Goal: Task Accomplishment & Management: Use online tool/utility

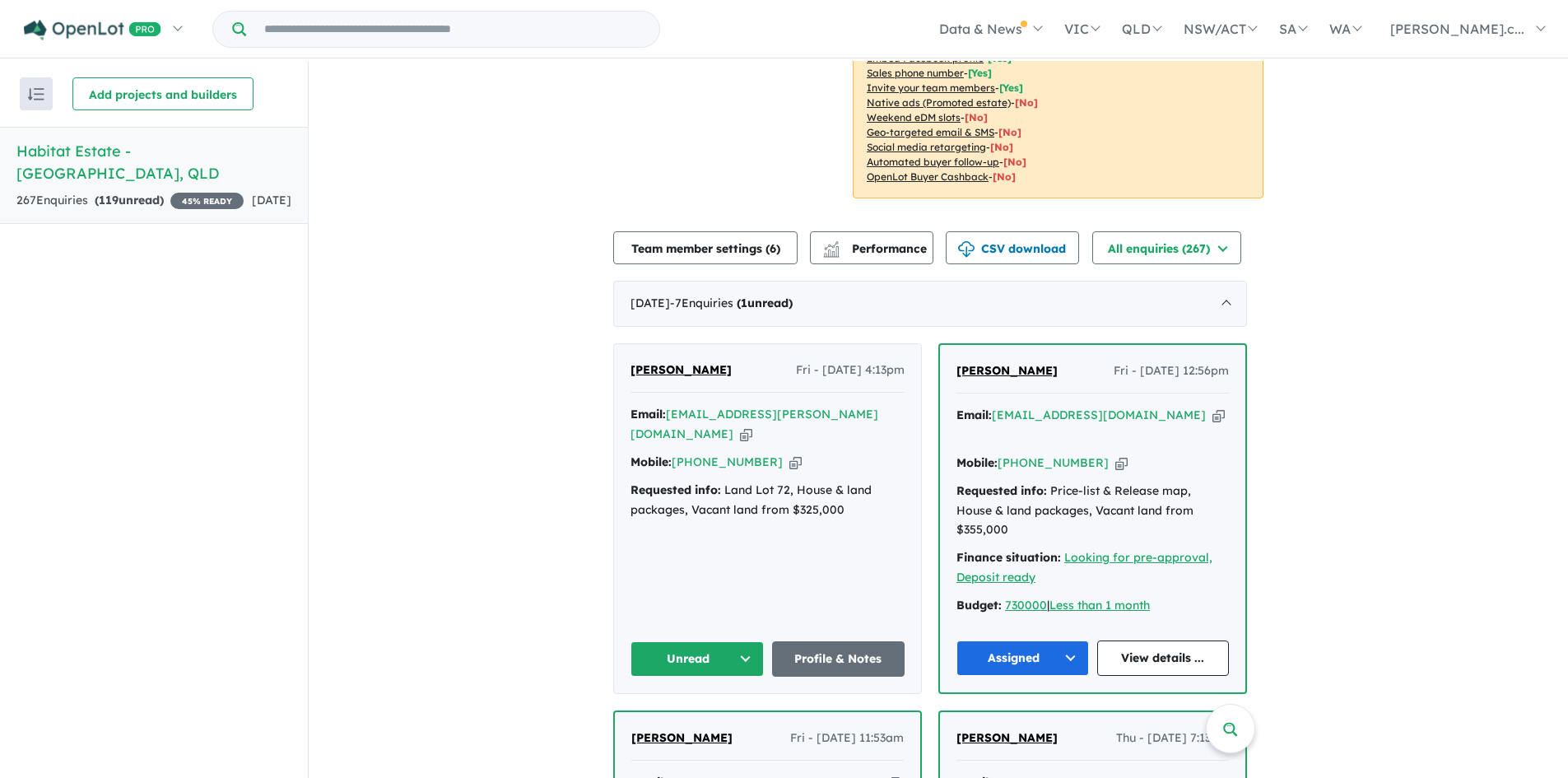
scroll to position [425, 0]
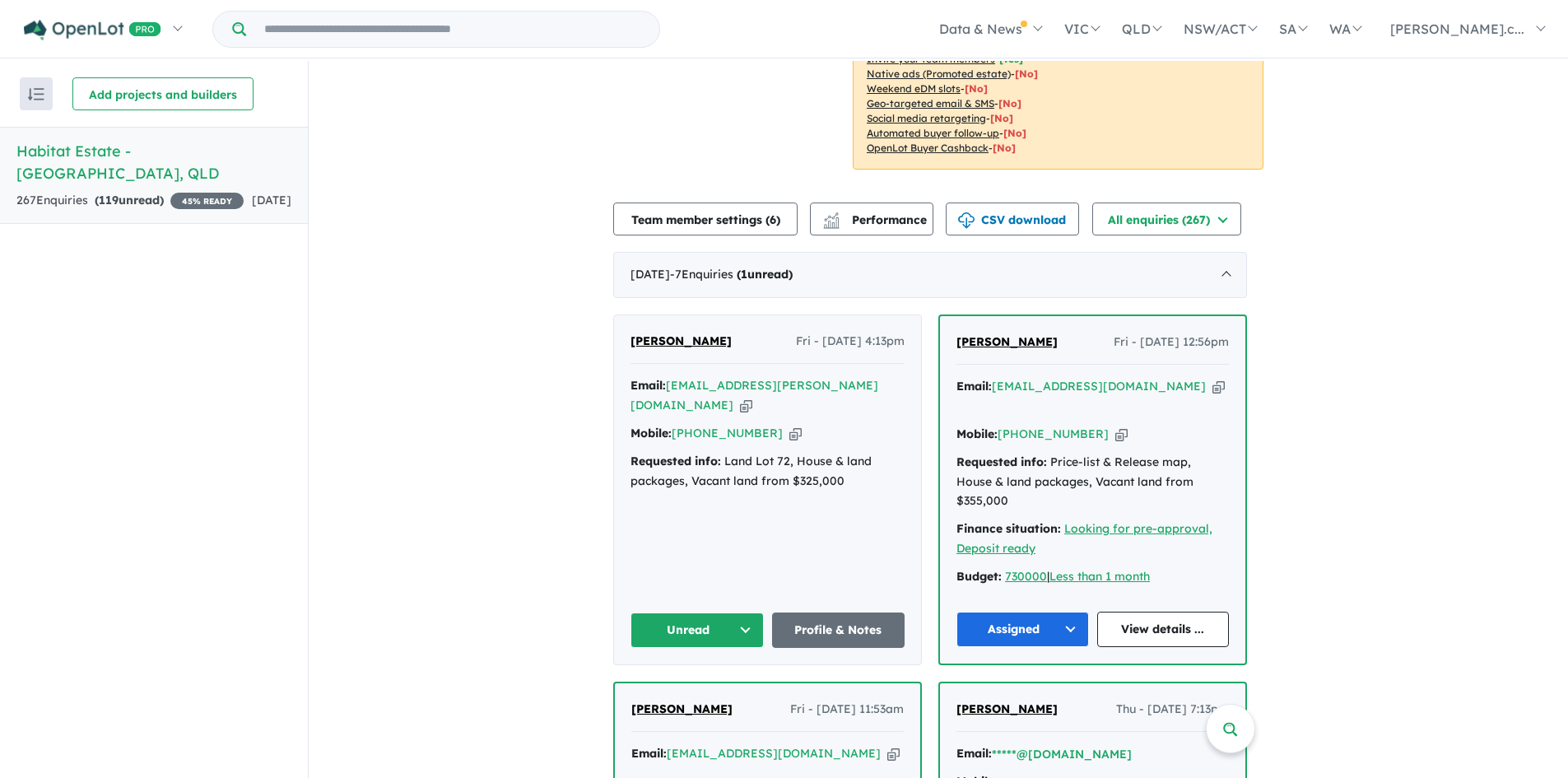
drag, startPoint x: 1060, startPoint y: 350, endPoint x: 956, endPoint y: 347, distance: 104.0
click at [956, 347] on div "[PERSON_NAME] - [DATE] 12:56pm Email: [EMAIL_ADDRESS][DOMAIN_NAME] Copied! Mobi…" at bounding box center [1093, 489] width 306 height 347
copy span "[PERSON_NAME]"
drag, startPoint x: 841, startPoint y: 384, endPoint x: 870, endPoint y: 384, distance: 29.0
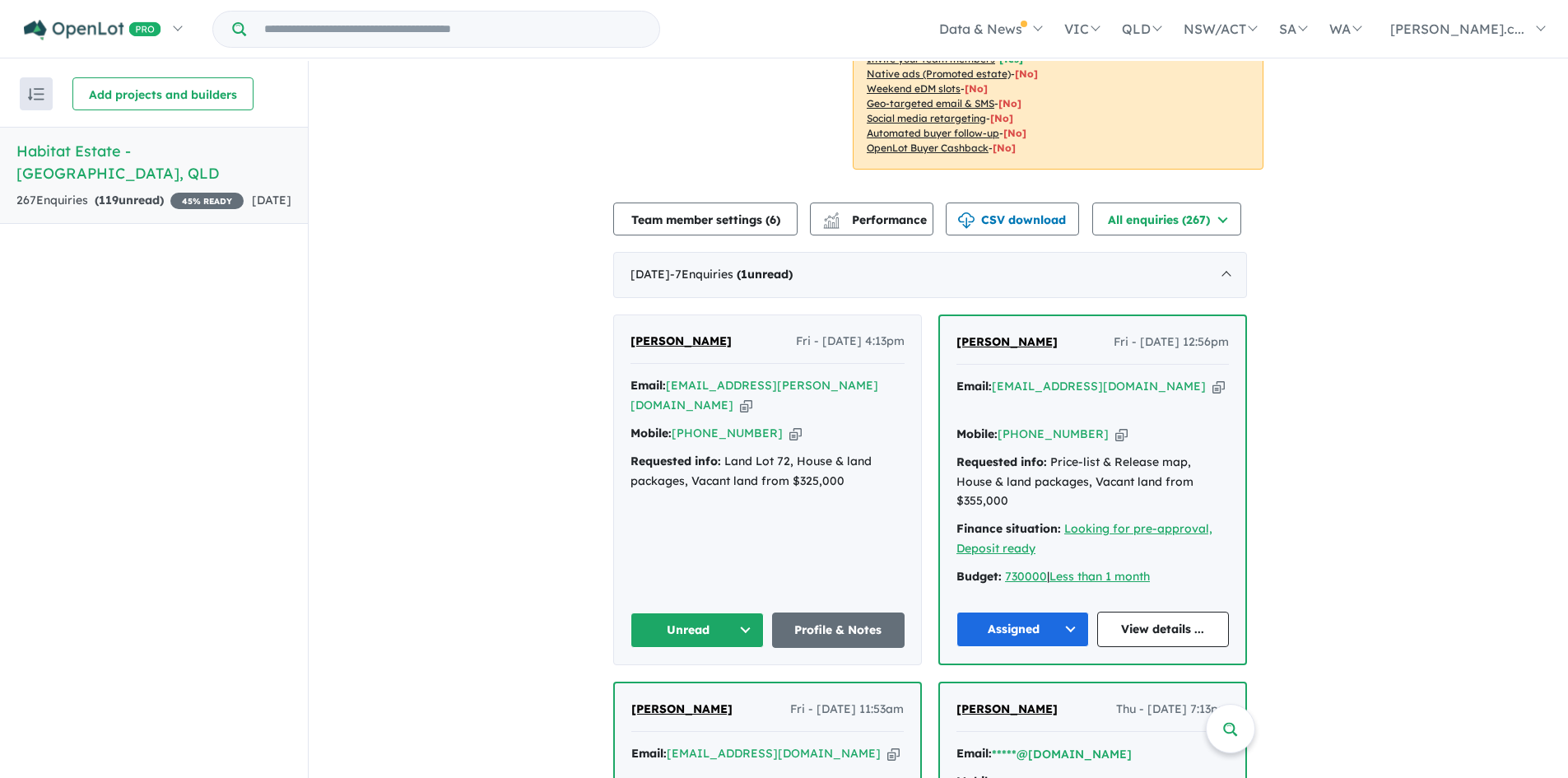
click at [753, 397] on icon "button" at bounding box center [745, 405] width 12 height 17
copy span "[PERSON_NAME]"
click at [790, 424] on icon "button" at bounding box center [795, 433] width 12 height 17
copy span "[PERSON_NAME]"
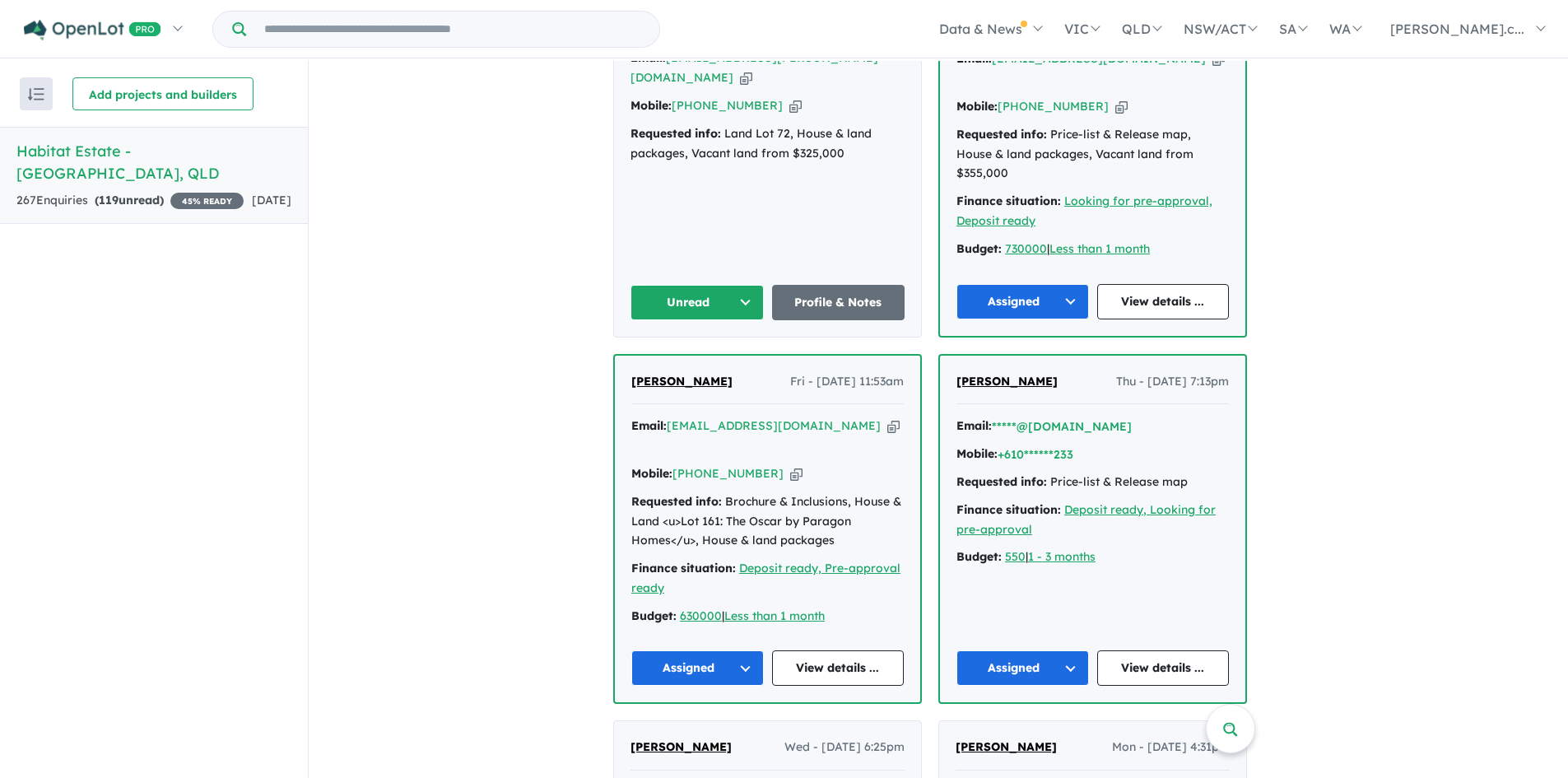
scroll to position [754, 0]
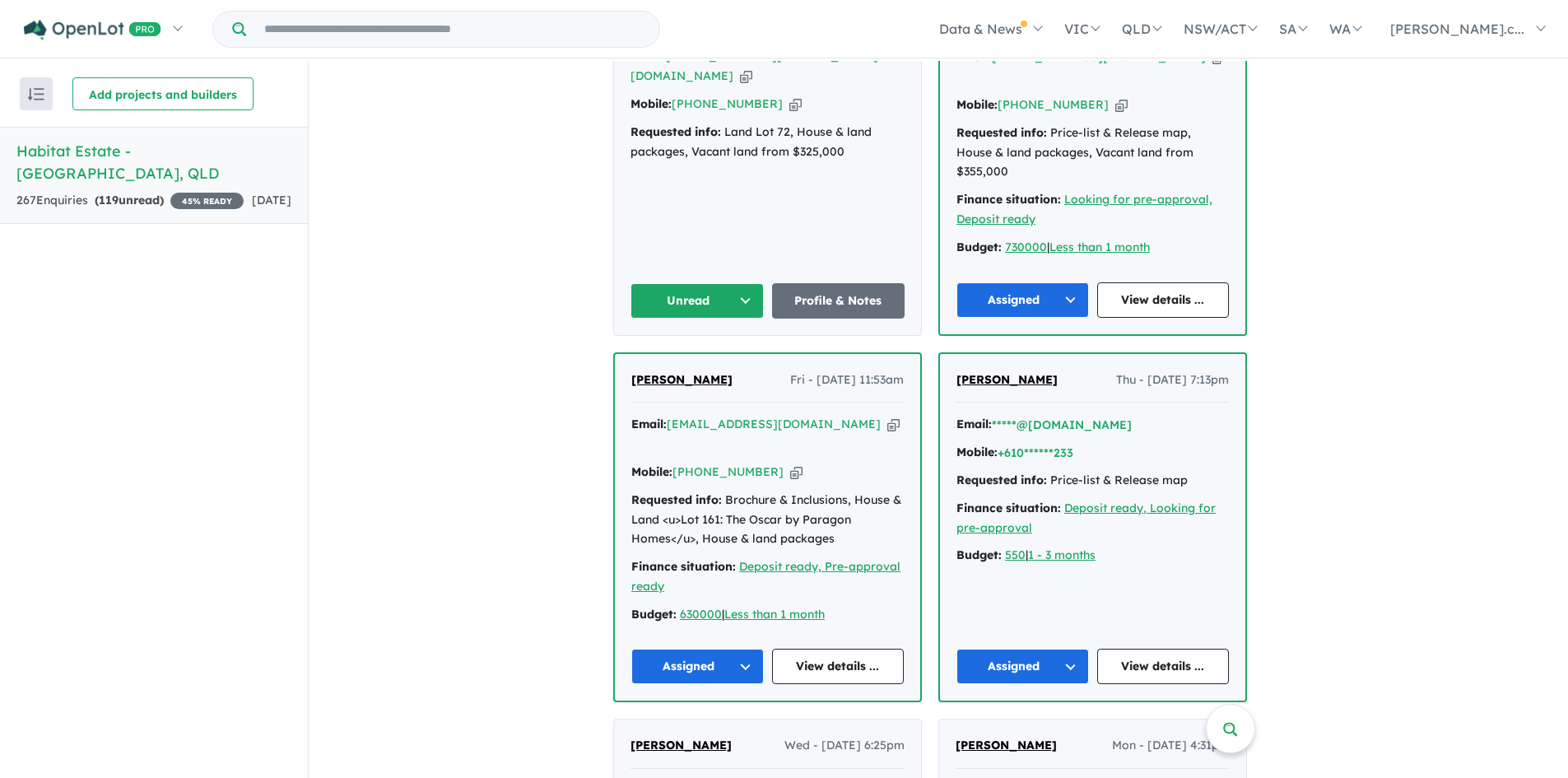
click at [888, 416] on icon "button" at bounding box center [893, 424] width 12 height 17
copy span "[PERSON_NAME]"
drag, startPoint x: 743, startPoint y: 342, endPoint x: 628, endPoint y: 344, distance: 115.0
click at [628, 354] on div "[PERSON_NAME] Fri - [DATE] 11:53am Email: [EMAIL_ADDRESS][DOMAIN_NAME] Copied! …" at bounding box center [767, 527] width 306 height 347
copy span "[PERSON_NAME]"
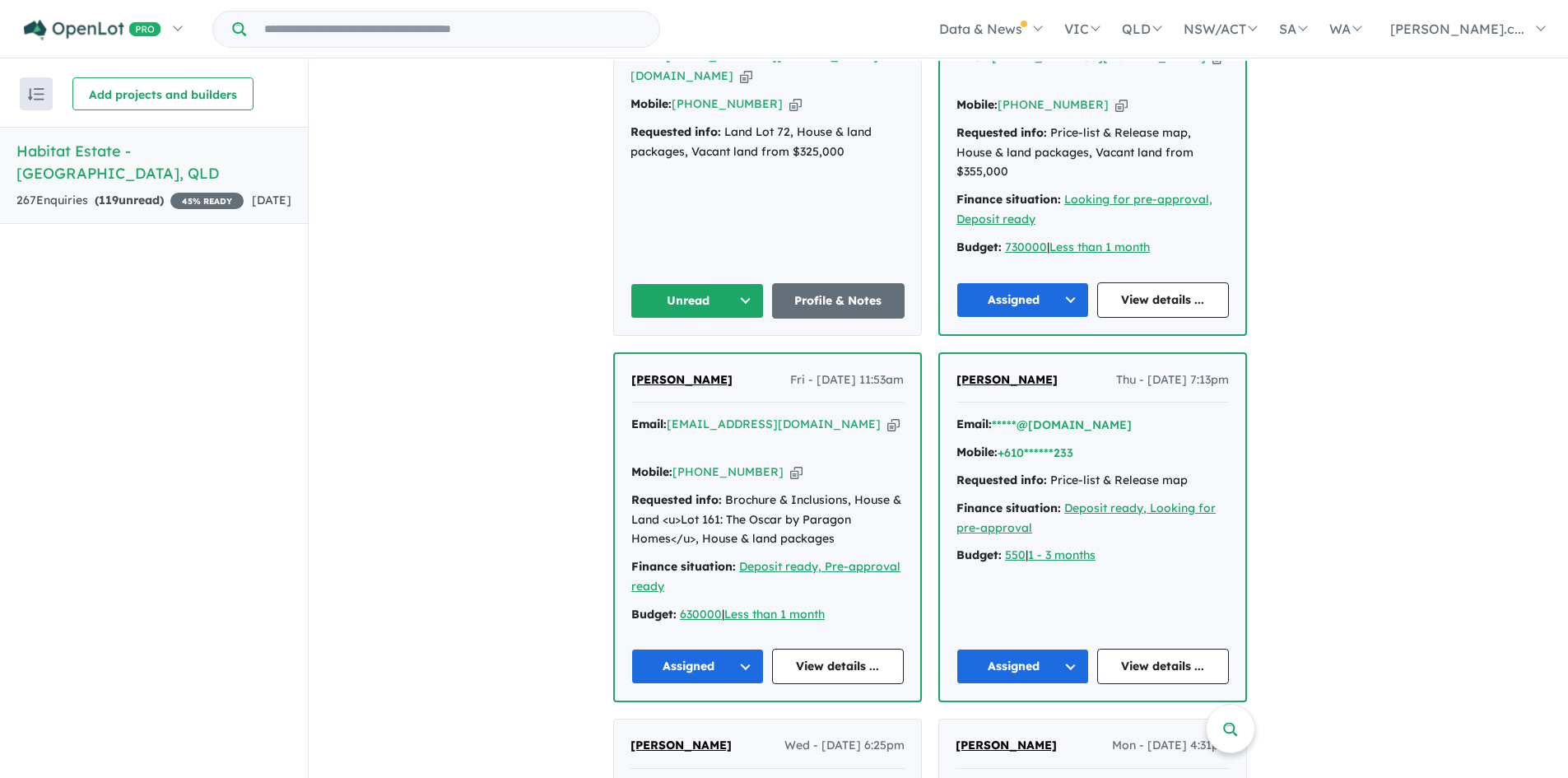
click at [791, 463] on icon "button" at bounding box center [796, 471] width 12 height 17
copy span "[PERSON_NAME]"
click at [888, 416] on icon "button" at bounding box center [893, 424] width 12 height 17
copy span "[PERSON_NAME]"
